Goal: Information Seeking & Learning: Learn about a topic

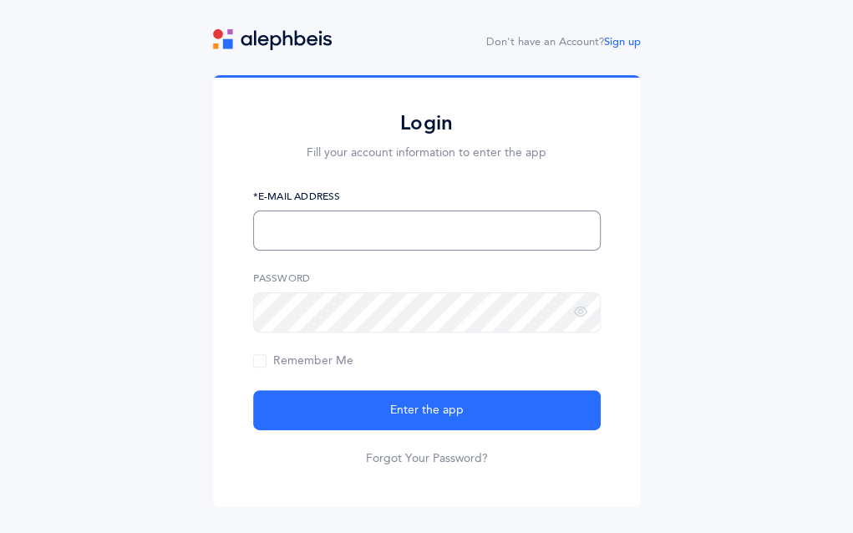
click at [325, 230] on input "text" at bounding box center [426, 230] width 347 height 40
type input "[EMAIL_ADDRESS][DOMAIN_NAME]"
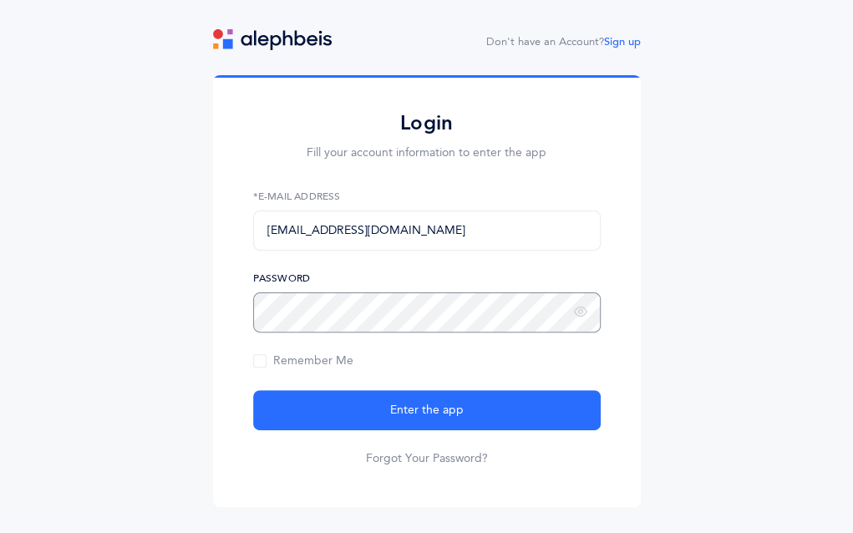
click at [253, 390] on button "Enter the app" at bounding box center [426, 410] width 347 height 40
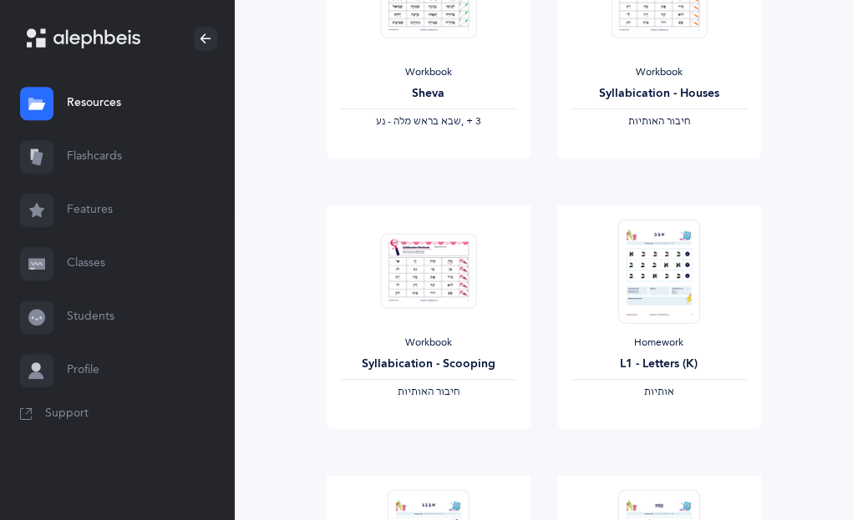
scroll to position [0, 8]
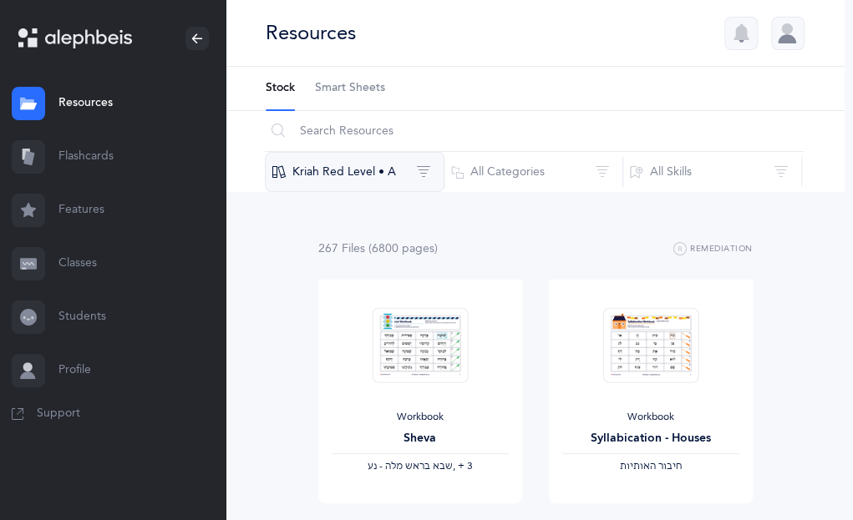
click at [428, 172] on button "Kriah Red Level • A" at bounding box center [355, 172] width 180 height 40
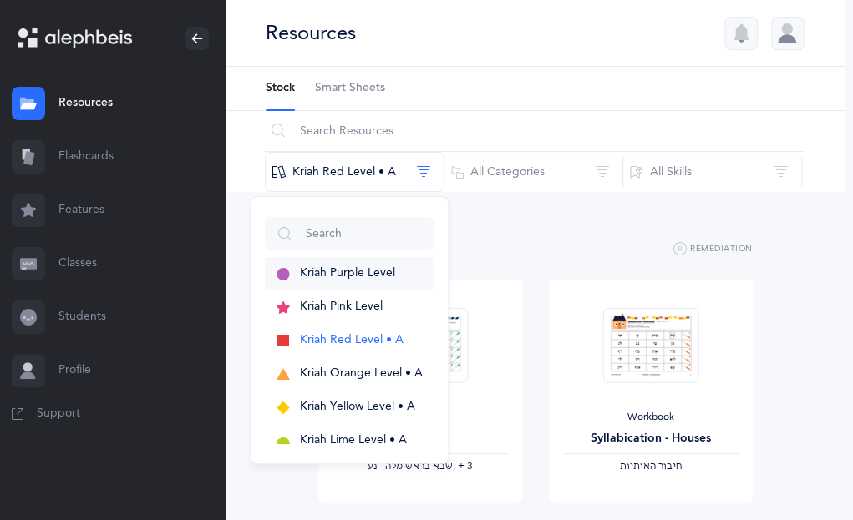
click at [377, 271] on span "Kriah Purple Level" at bounding box center [347, 272] width 95 height 13
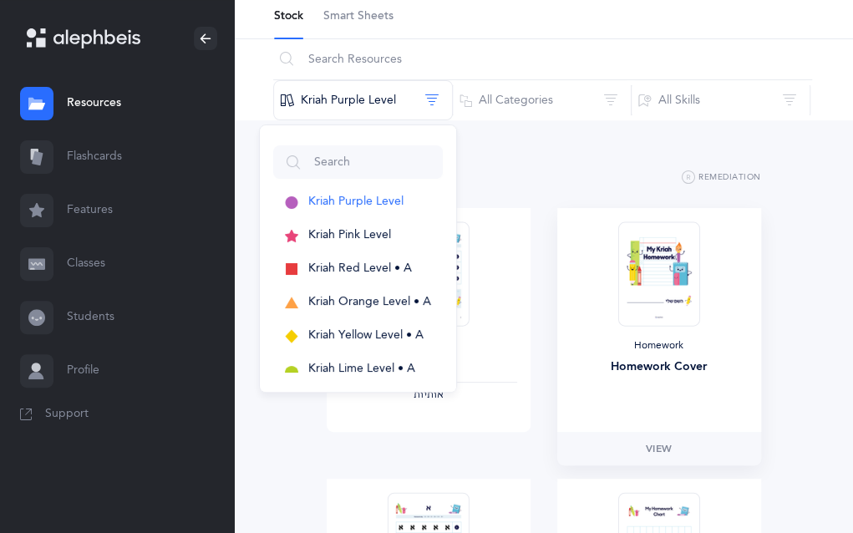
scroll to position [73, 0]
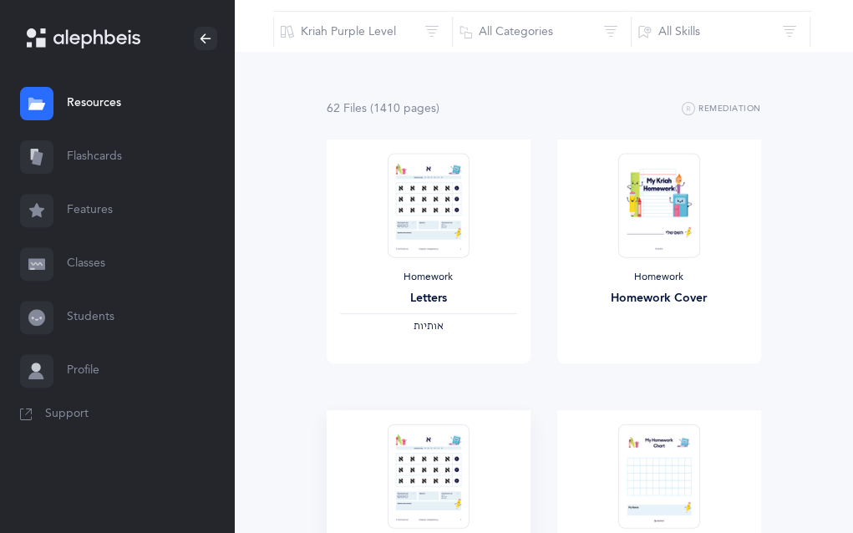
scroll to position [139, 0]
click at [411, 384] on link "View" at bounding box center [429, 380] width 204 height 33
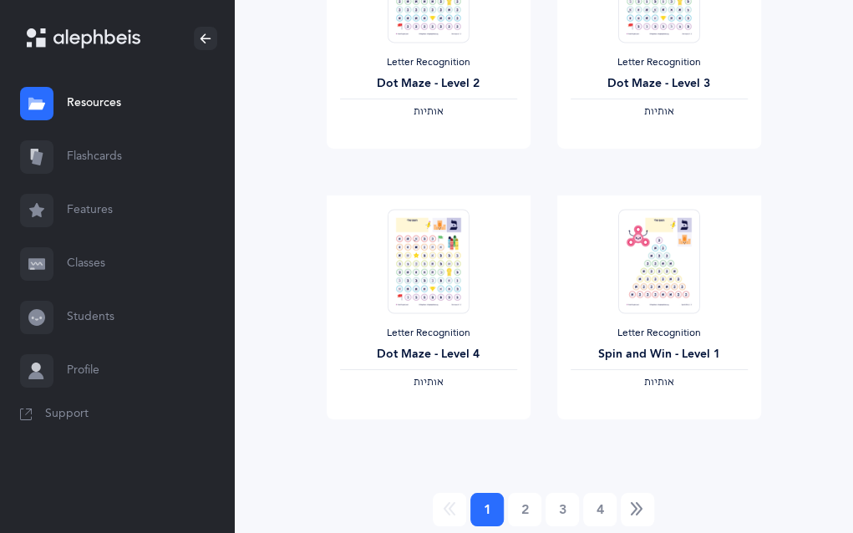
scroll to position [2308, 0]
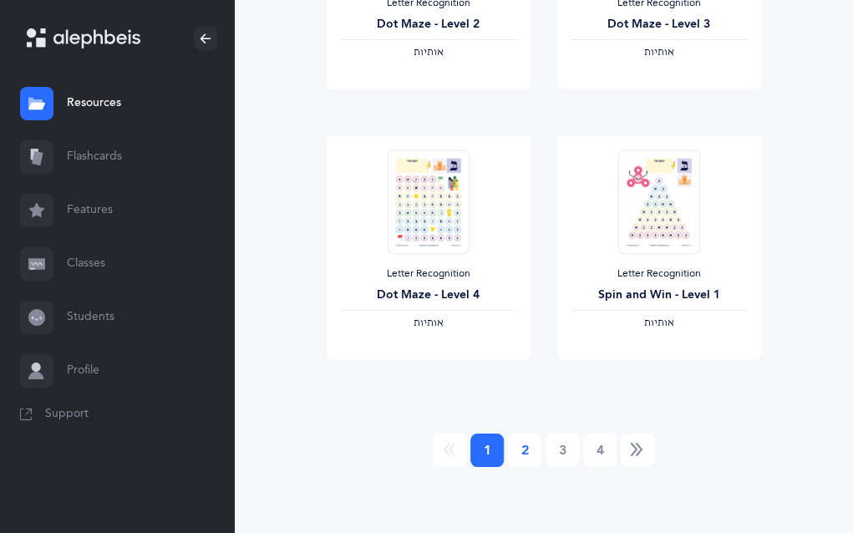
click at [524, 452] on link "2" at bounding box center [524, 449] width 33 height 33
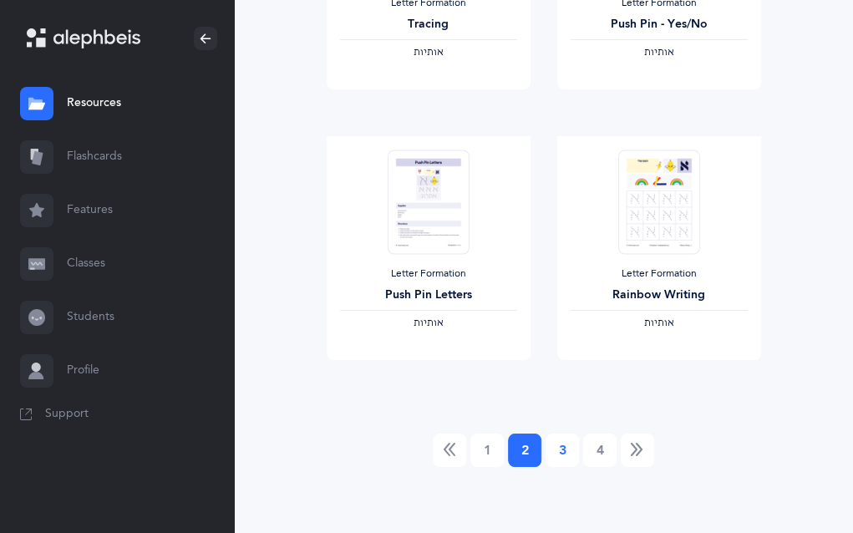
click at [564, 445] on link "3" at bounding box center [561, 449] width 33 height 33
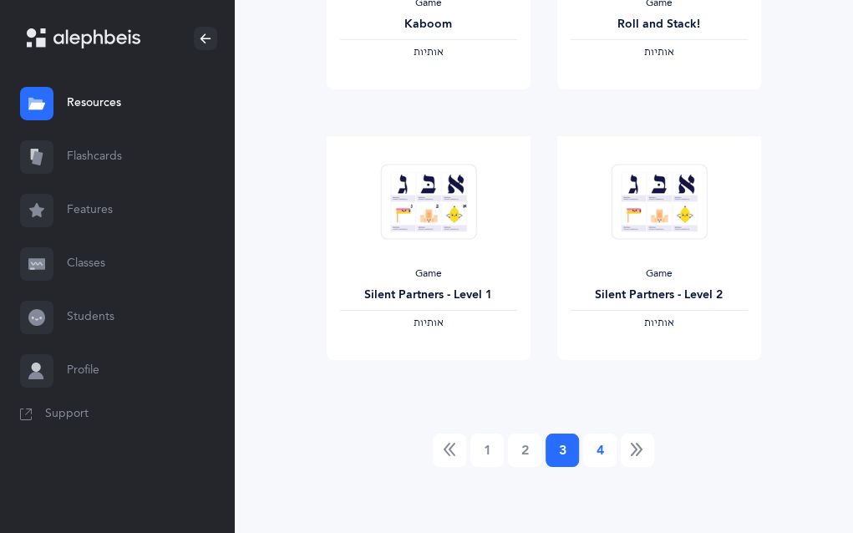
click at [600, 445] on link "4" at bounding box center [599, 449] width 33 height 33
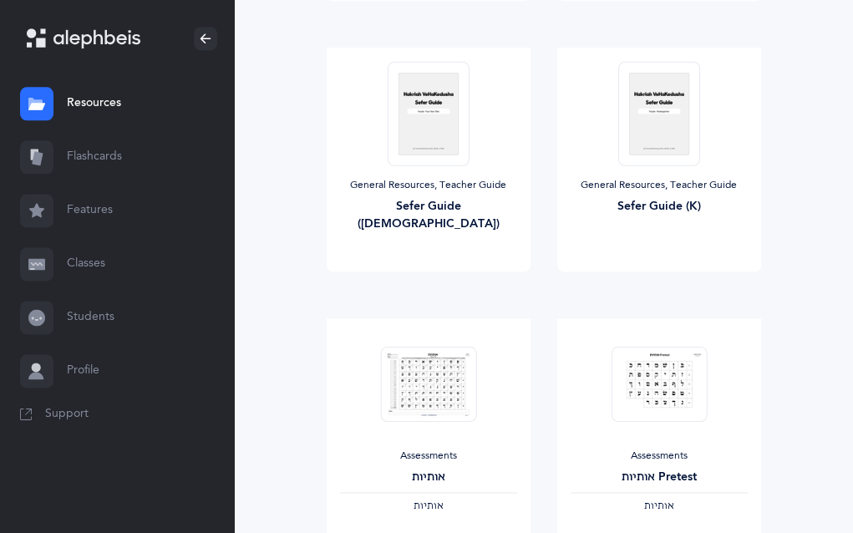
scroll to position [775, 0]
click at [655, 464] on div "Assessments אותיות Pretest ‫אותיות‬" at bounding box center [658, 479] width 177 height 63
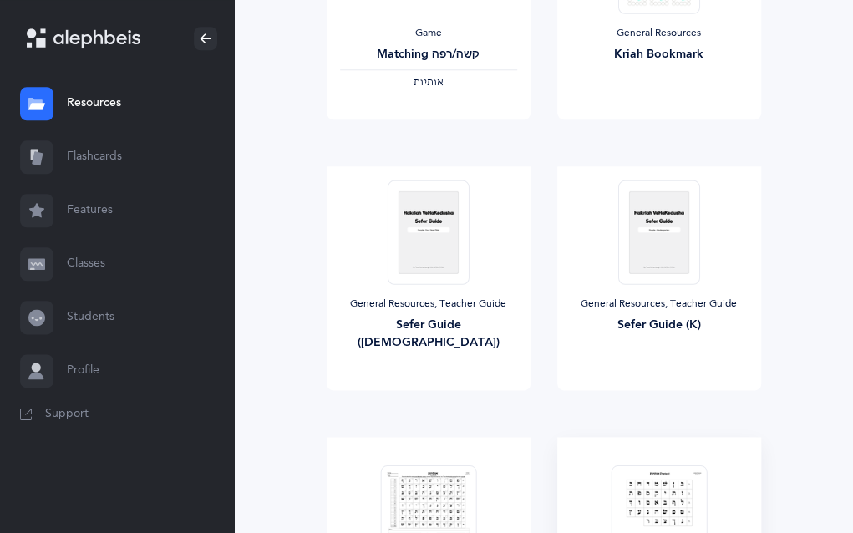
scroll to position [648, 0]
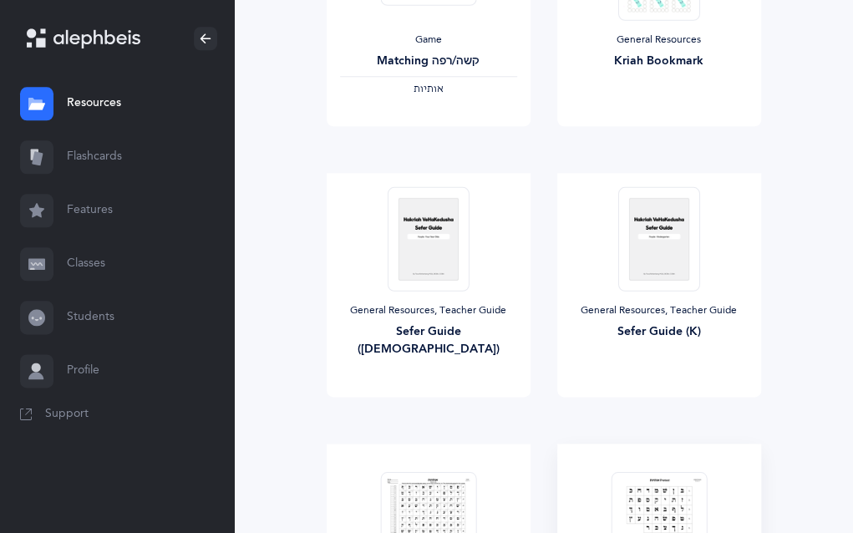
click at [655, 464] on div at bounding box center [659, 509] width 96 height 104
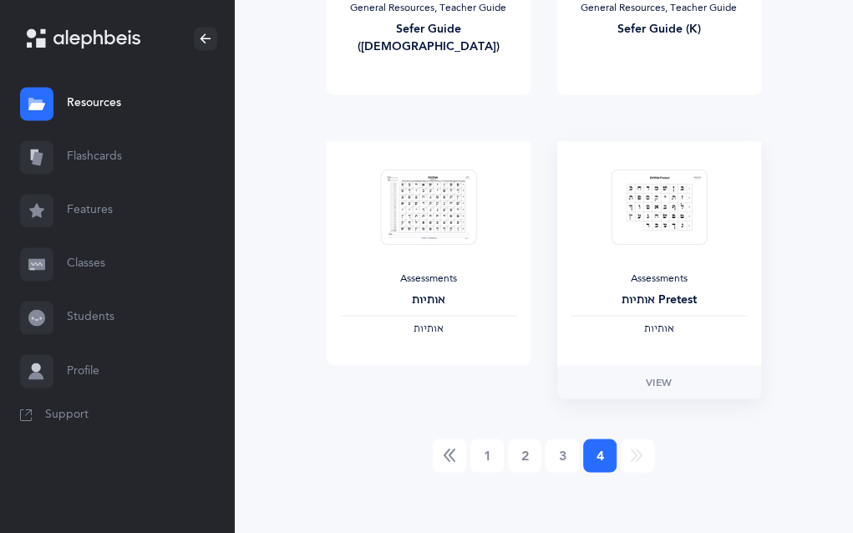
scroll to position [952, 0]
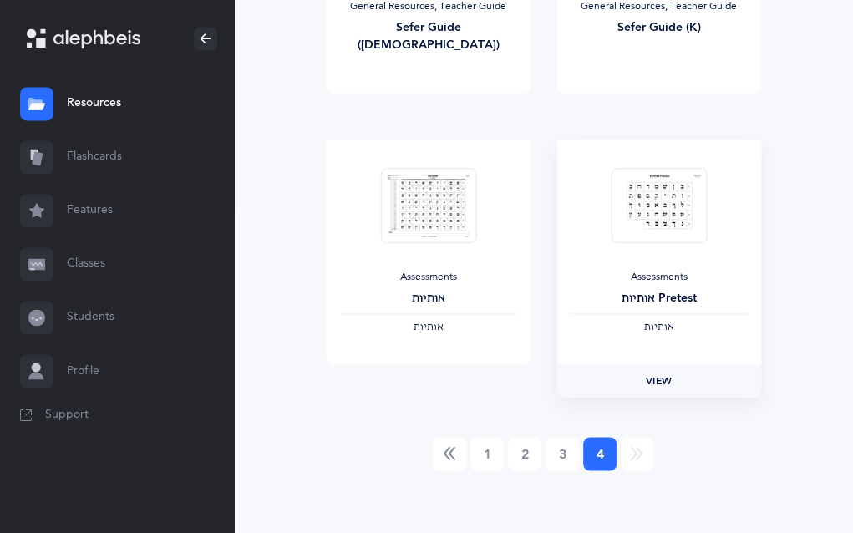
click at [684, 377] on link "View" at bounding box center [659, 379] width 204 height 33
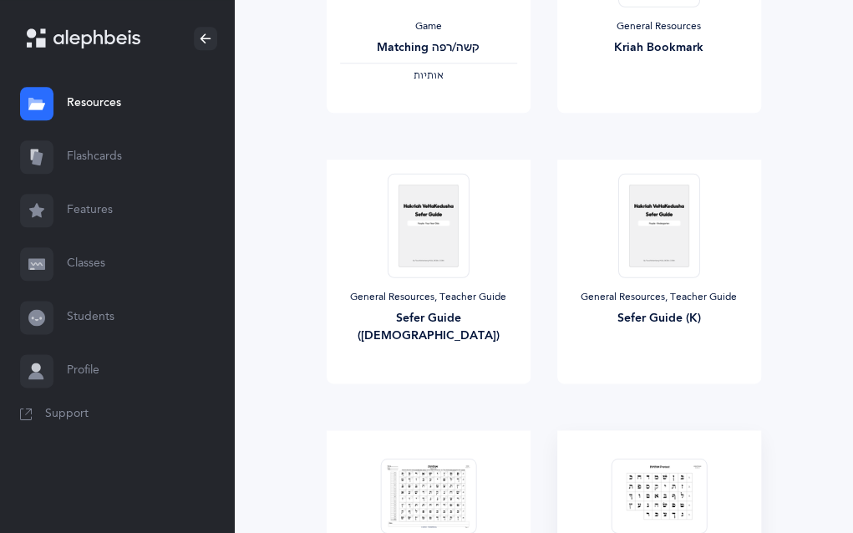
scroll to position [655, 0]
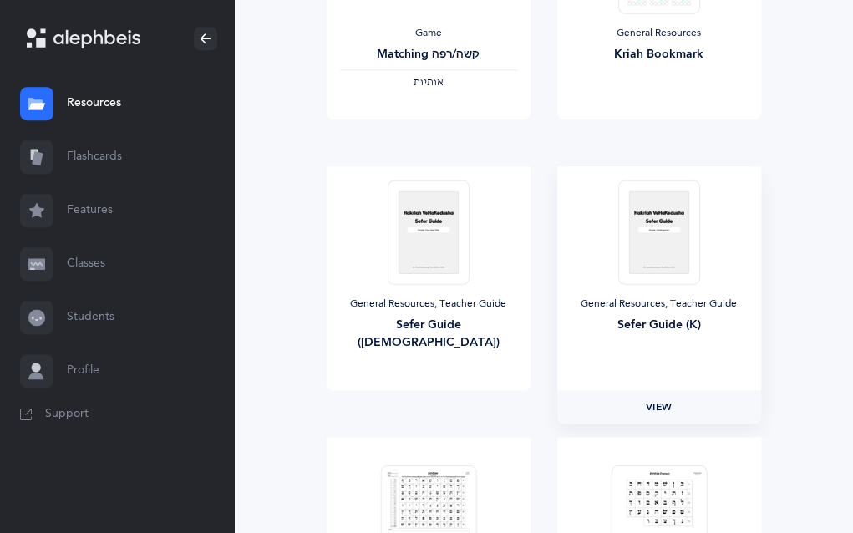
click at [641, 403] on link "View" at bounding box center [659, 406] width 204 height 33
